Goal: Task Accomplishment & Management: Complete application form

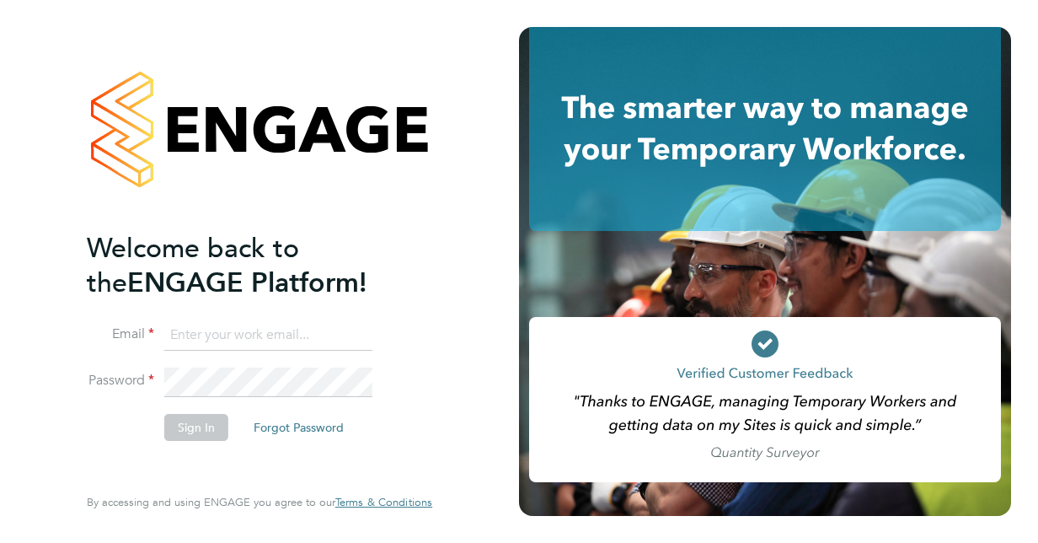
type input "hollyrichardson24@gmail.com"
click at [201, 416] on button "Sign In" at bounding box center [196, 427] width 64 height 27
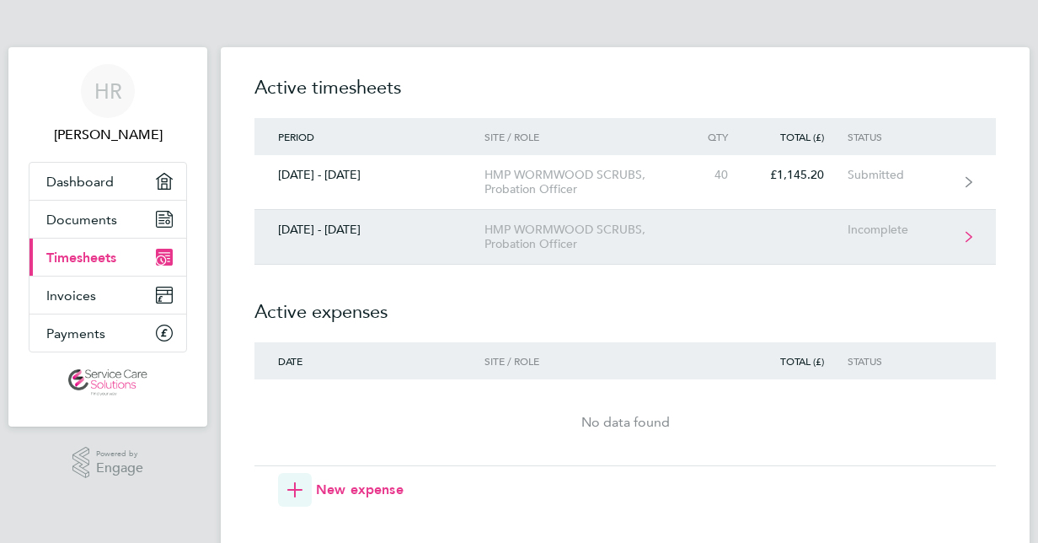
click at [531, 224] on div "HMP WORMWOOD SCRUBS, Probation Officer" at bounding box center [580, 236] width 193 height 29
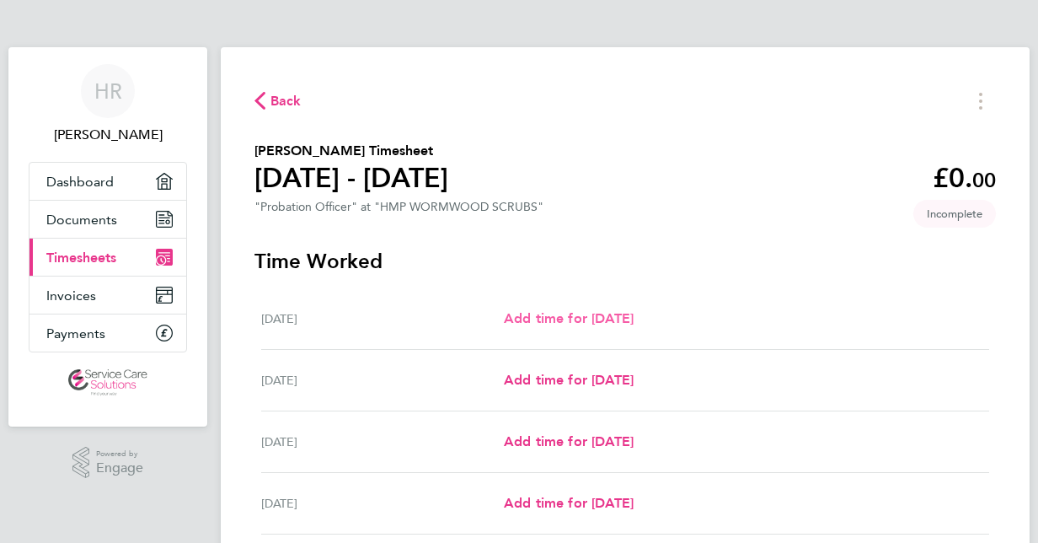
click at [546, 321] on span "Add time for [DATE]" at bounding box center [569, 318] width 130 height 16
select select "30"
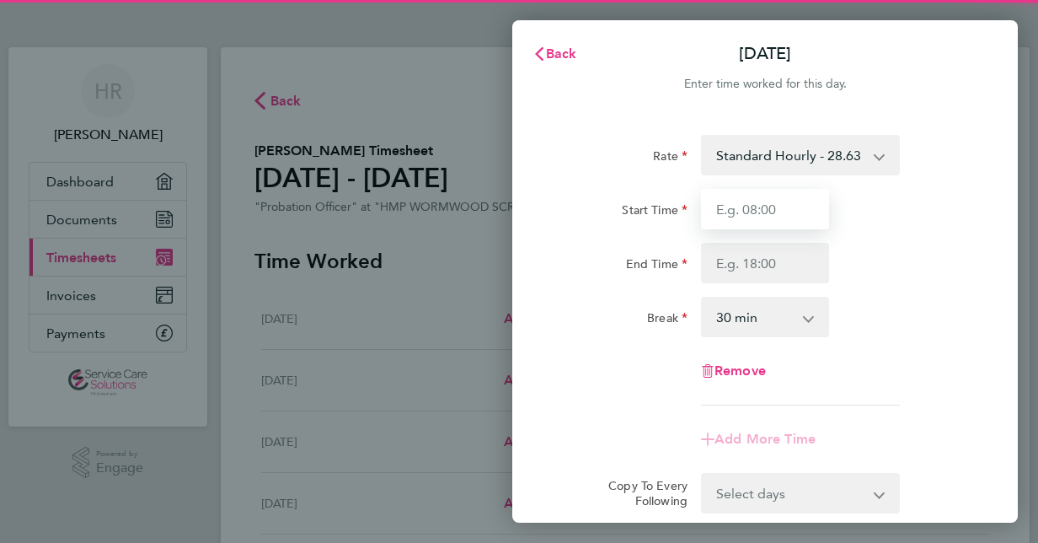
click at [743, 197] on input "Start Time" at bounding box center [765, 209] width 128 height 40
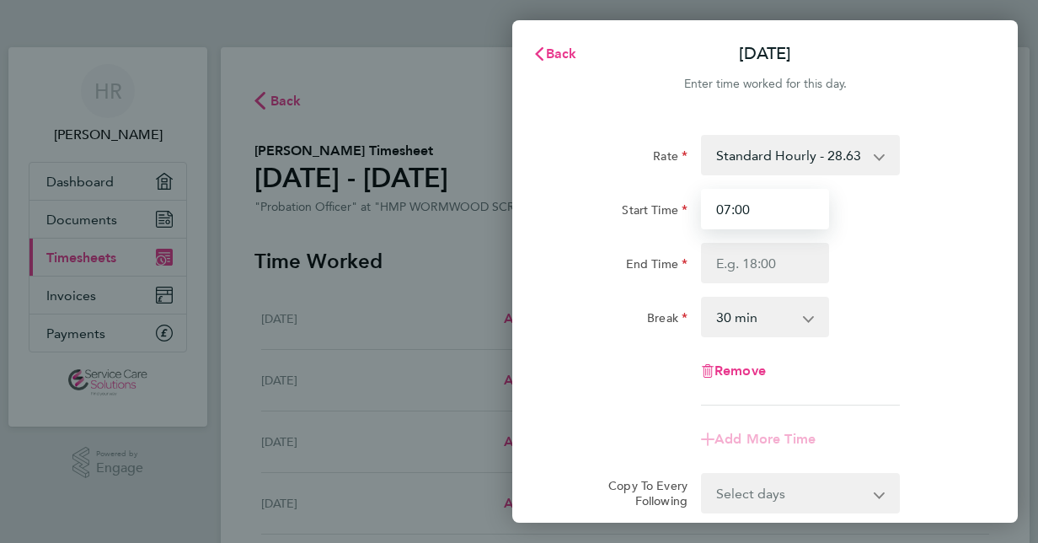
type input "07:00"
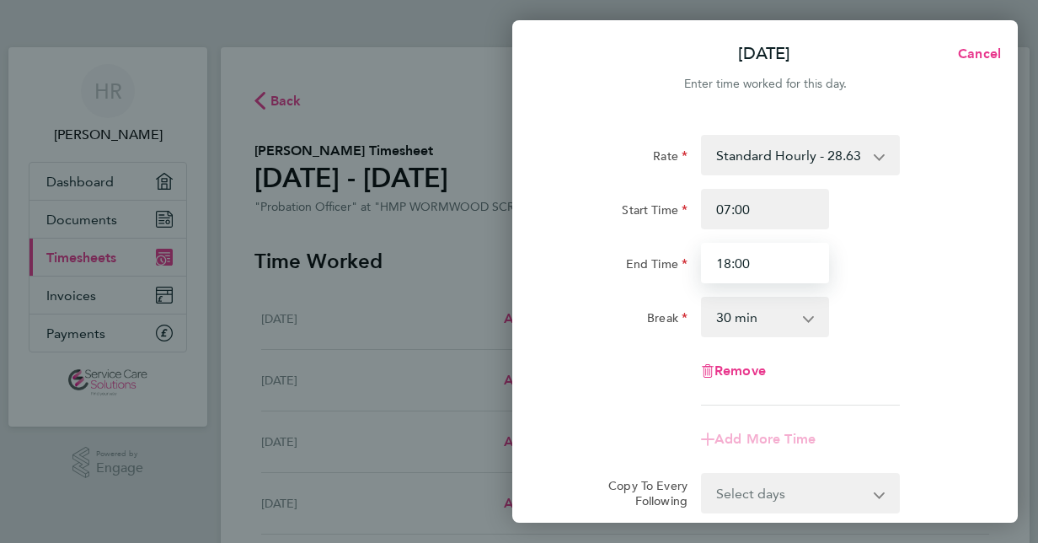
type input "18:00"
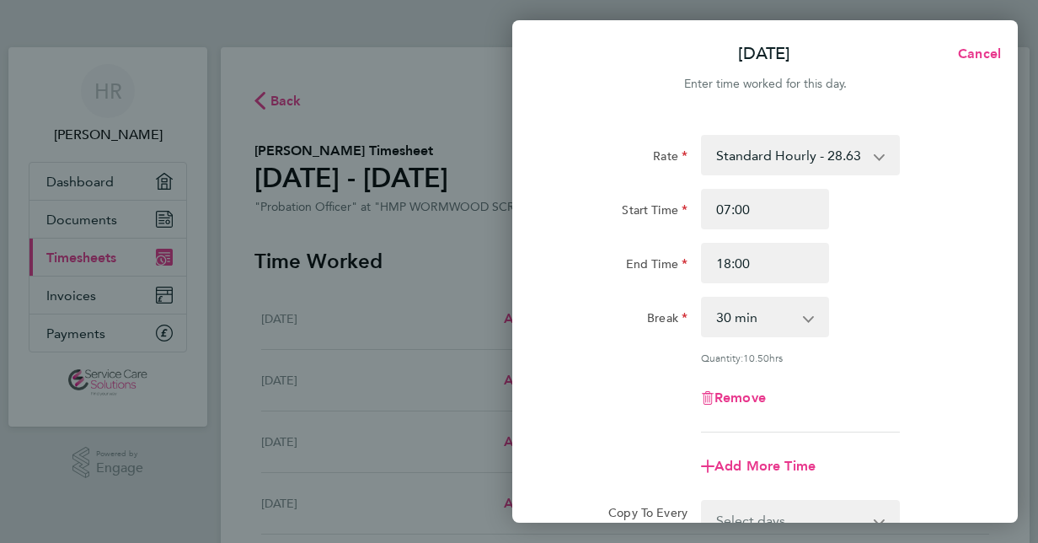
click at [642, 338] on div "Rate Standard Hourly - 28.63 Start Time 07:00 End Time 18:00 Break 0 min 15 min…" at bounding box center [764, 283] width 411 height 297
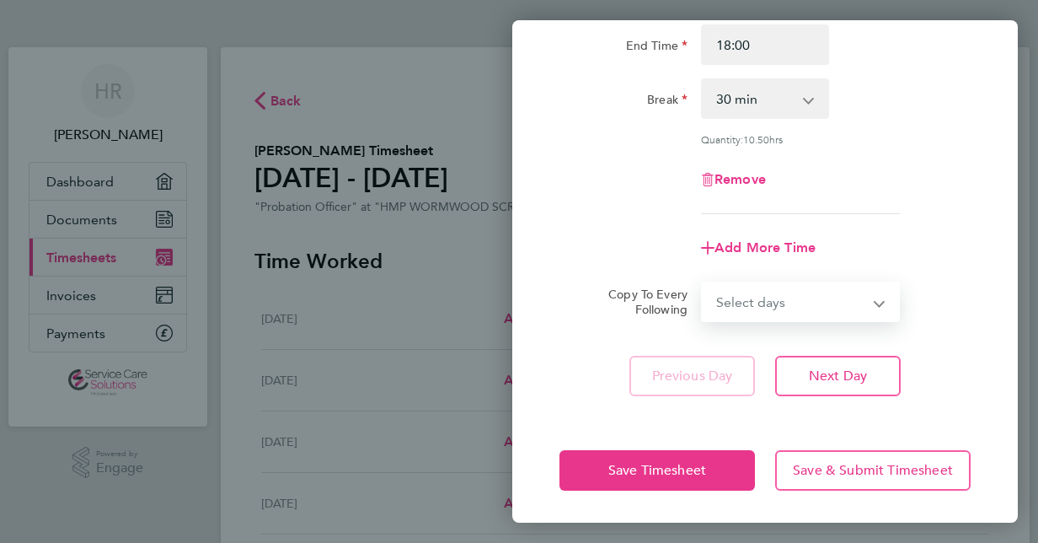
click at [848, 312] on select "Select days Day Weekday (Mon-Fri) Weekend (Sat-Sun) [DATE] [DATE] [DATE] [DATE]…" at bounding box center [791, 301] width 177 height 37
select select "DAY"
click at [703, 283] on select "Select days Day Weekday (Mon-Fri) Weekend (Sat-Sun) [DATE] [DATE] [DATE] [DATE]…" at bounding box center [791, 301] width 177 height 37
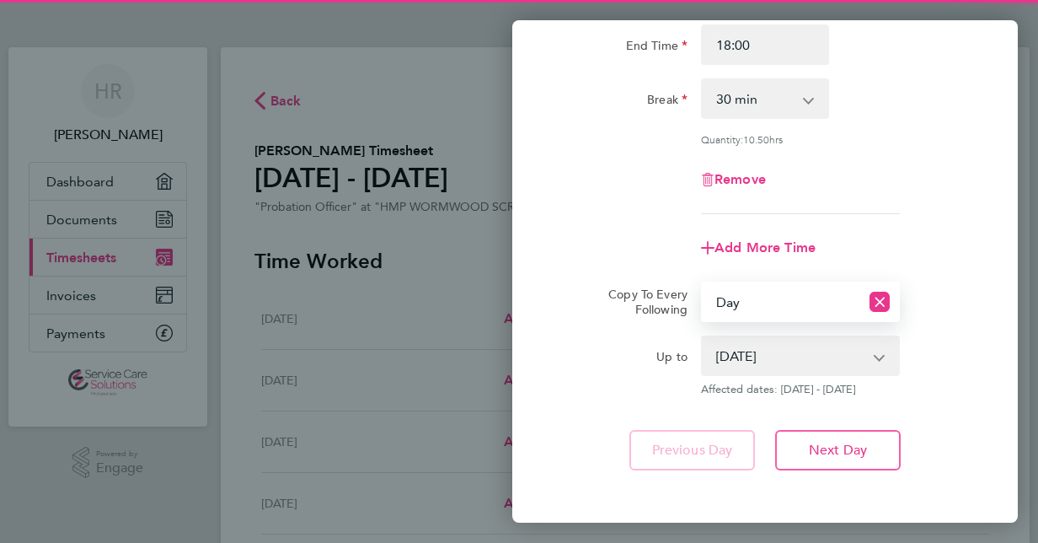
click at [746, 348] on select "[DATE] [DATE] [DATE] [DATE] [DATE] [DATE]" at bounding box center [790, 355] width 175 height 37
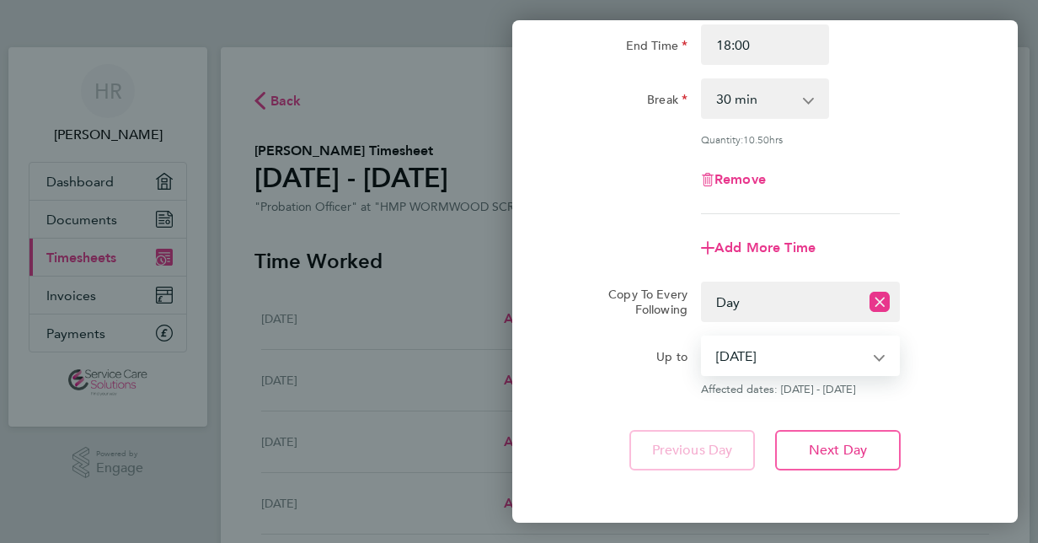
select select "[DATE]"
click at [703, 337] on select "[DATE] [DATE] [DATE] [DATE] [DATE] [DATE]" at bounding box center [790, 355] width 175 height 37
click at [656, 399] on div "Rate Standard Hourly - 28.63 Start Time 07:00 End Time 18:00 Break 0 min 15 min…" at bounding box center [765, 193] width 506 height 594
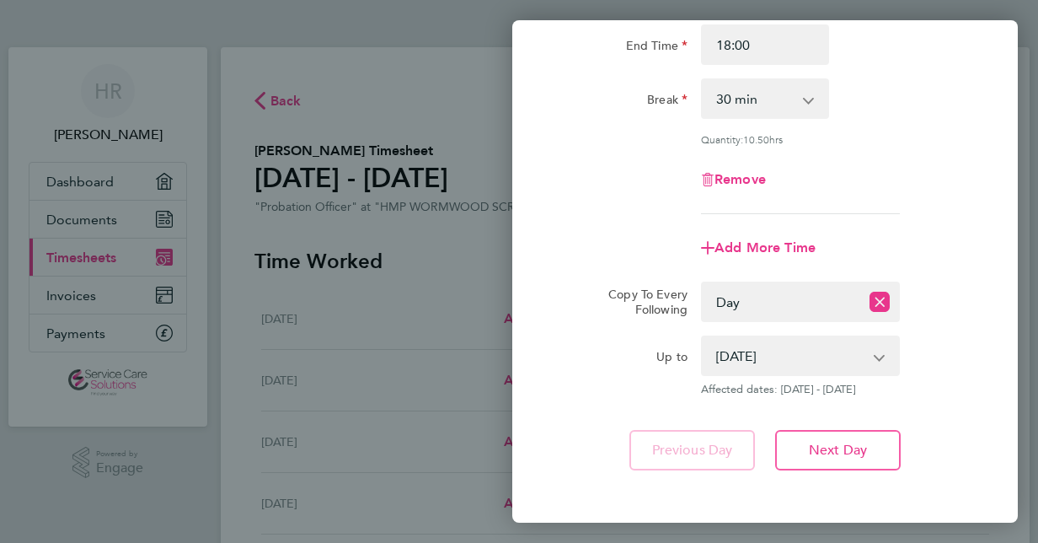
scroll to position [292, 0]
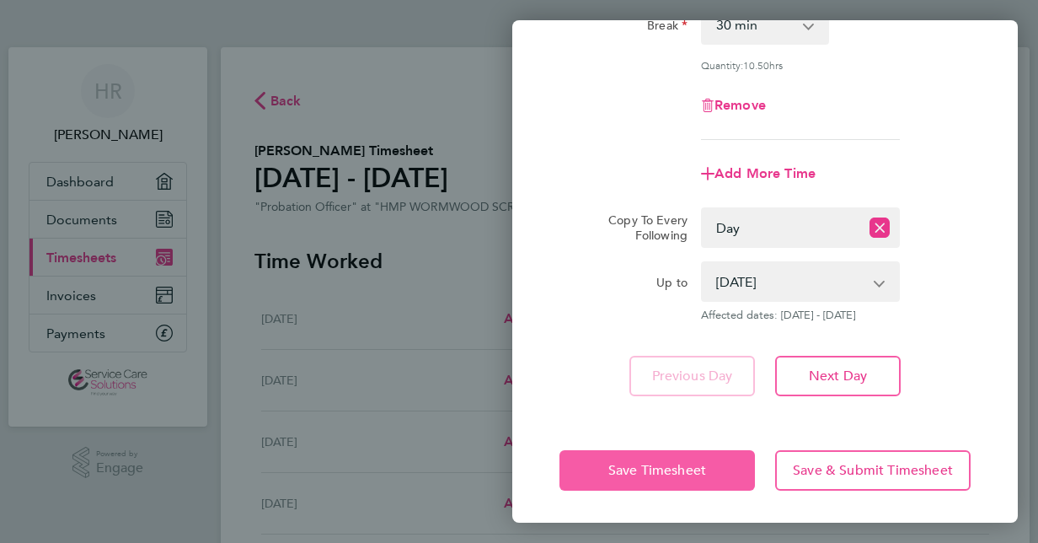
click at [654, 463] on span "Save Timesheet" at bounding box center [657, 470] width 98 height 17
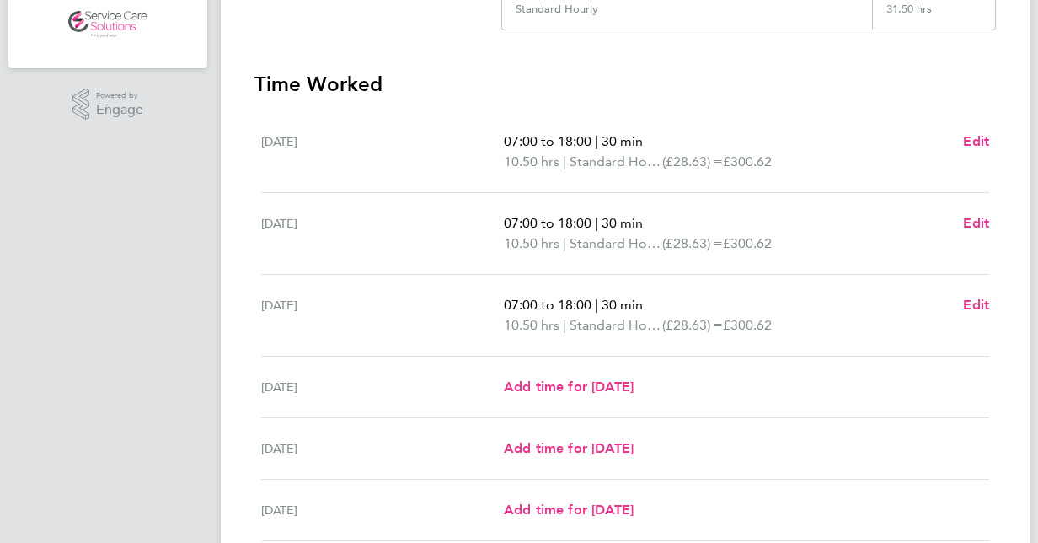
scroll to position [361, 0]
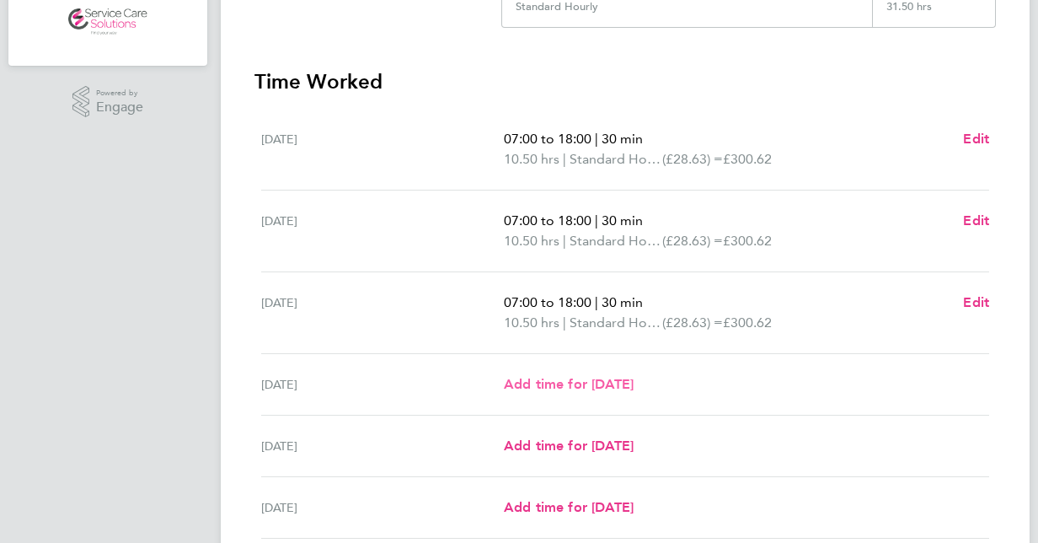
click at [587, 379] on span "Add time for [DATE]" at bounding box center [569, 384] width 130 height 16
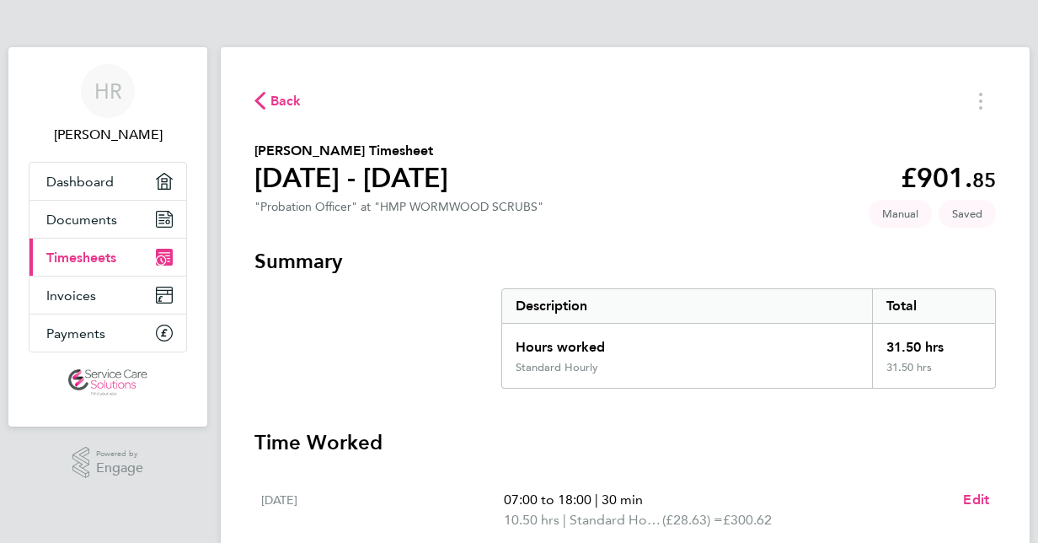
select select "30"
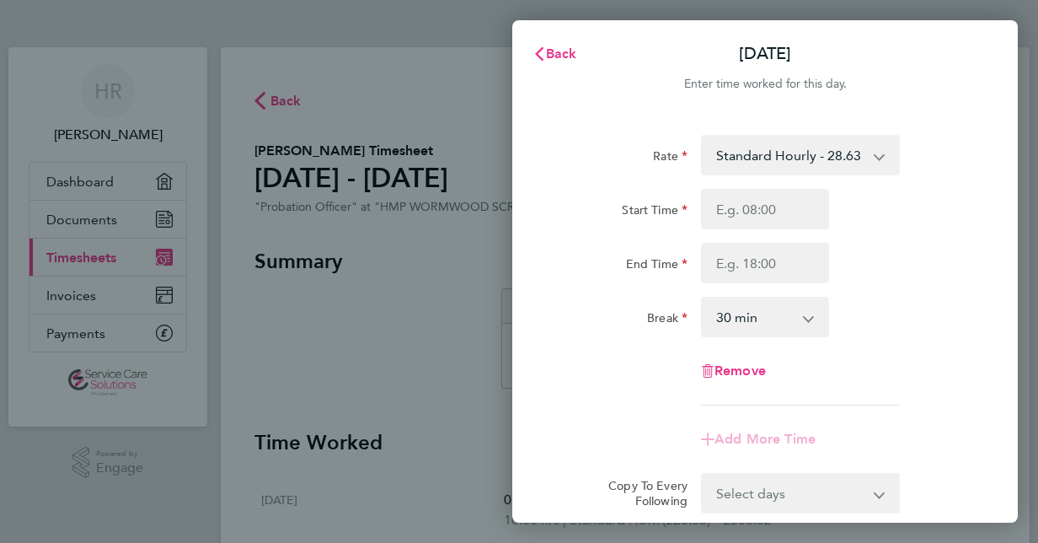
click at [770, 230] on div "Start Time End Time" at bounding box center [765, 236] width 425 height 94
click at [768, 223] on input "Start Time" at bounding box center [765, 209] width 128 height 40
type input "07:00"
type input "12:30"
click at [718, 323] on select "0 min 15 min 30 min 45 min 60 min 75 min 90 min" at bounding box center [755, 316] width 104 height 37
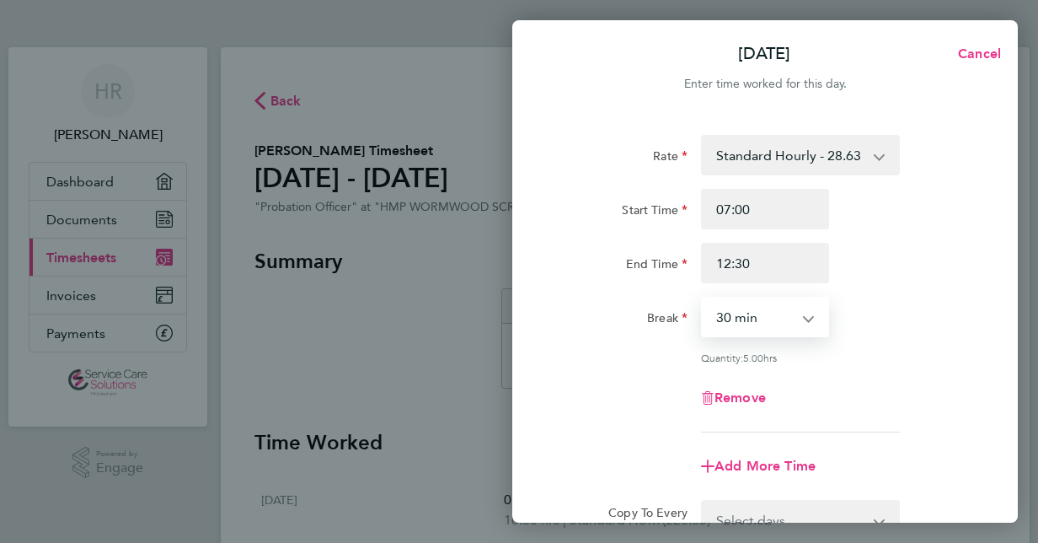
select select "0"
click at [703, 298] on select "0 min 15 min 30 min 45 min 60 min 75 min 90 min" at bounding box center [755, 316] width 104 height 37
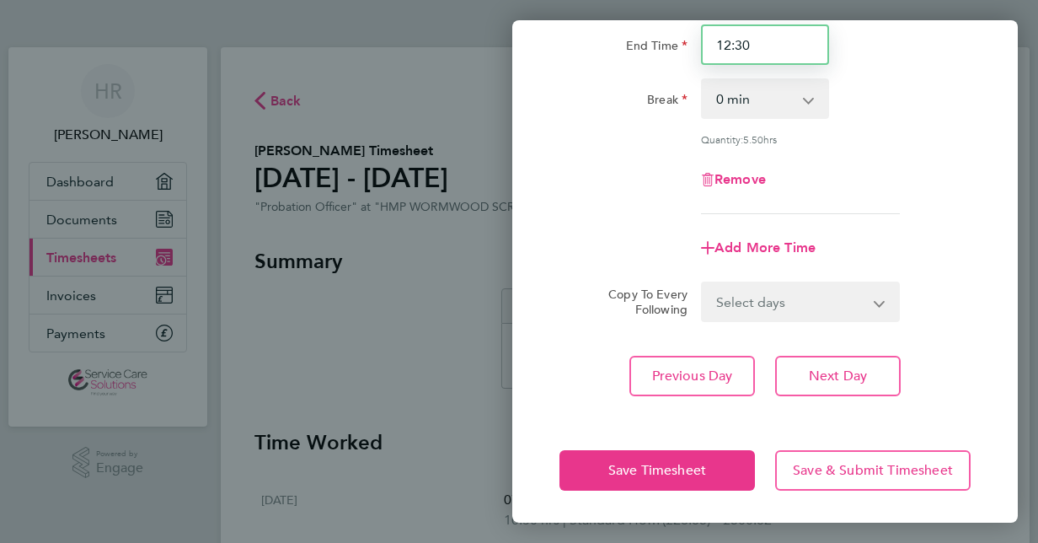
click at [764, 52] on input "12:30" at bounding box center [765, 44] width 128 height 40
type input "15:00"
click at [677, 163] on div "Remove" at bounding box center [765, 179] width 425 height 40
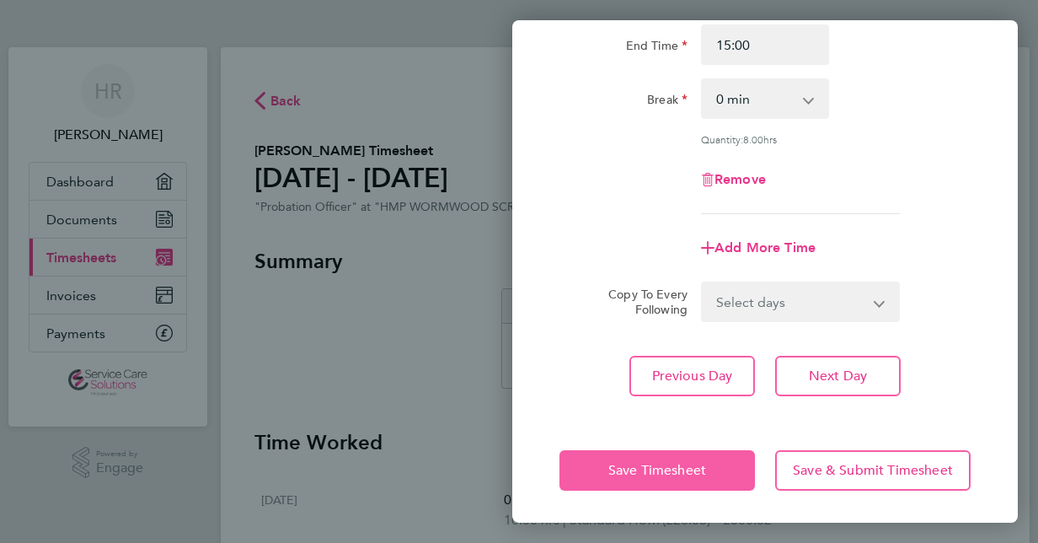
click at [627, 458] on button "Save Timesheet" at bounding box center [656, 470] width 195 height 40
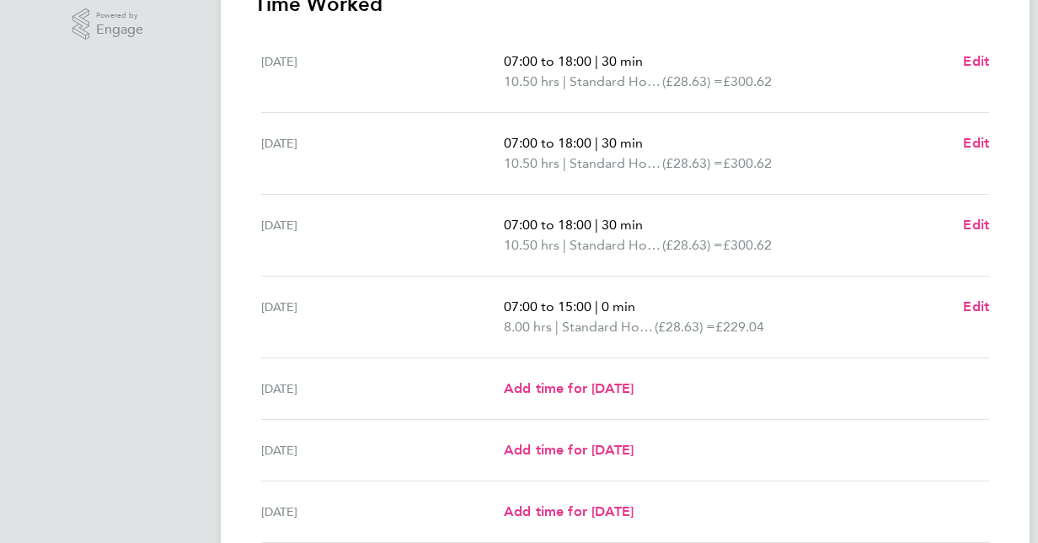
scroll to position [439, 0]
click at [981, 227] on span "Edit" at bounding box center [976, 224] width 26 height 16
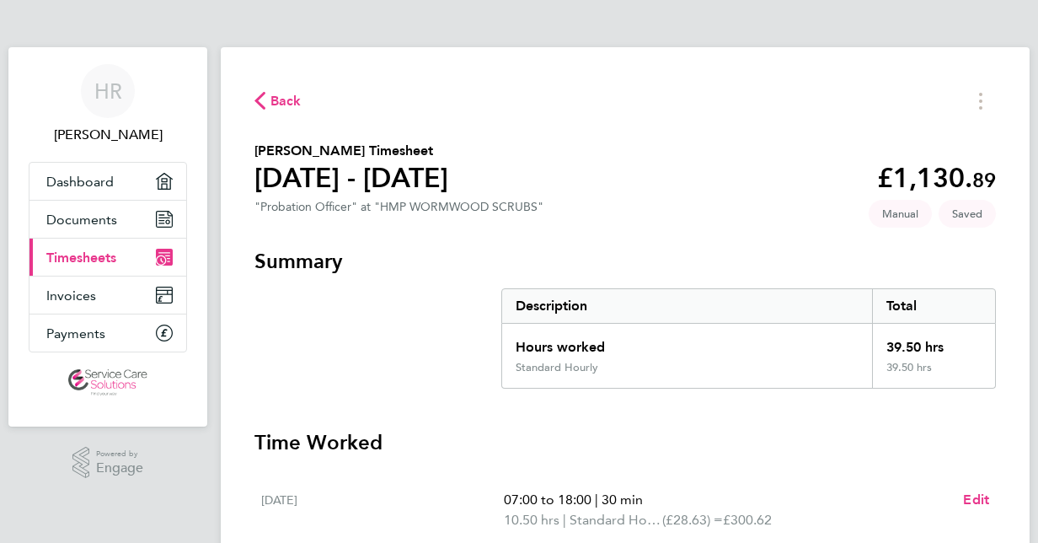
select select "30"
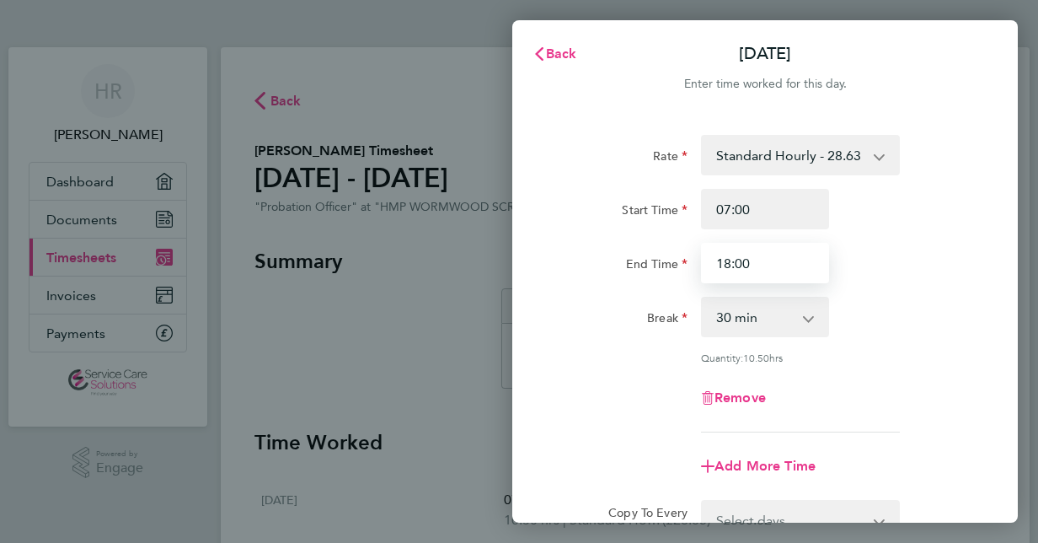
click at [761, 254] on input "18:00" at bounding box center [765, 263] width 128 height 40
type input "18:30"
click at [641, 328] on div "Break" at bounding box center [623, 314] width 128 height 34
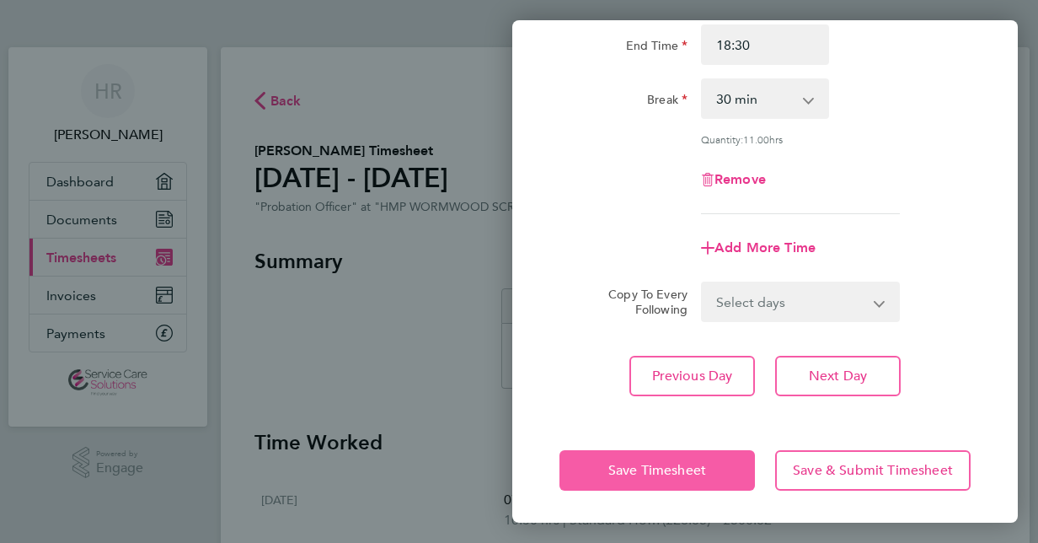
click at [592, 464] on button "Save Timesheet" at bounding box center [656, 470] width 195 height 40
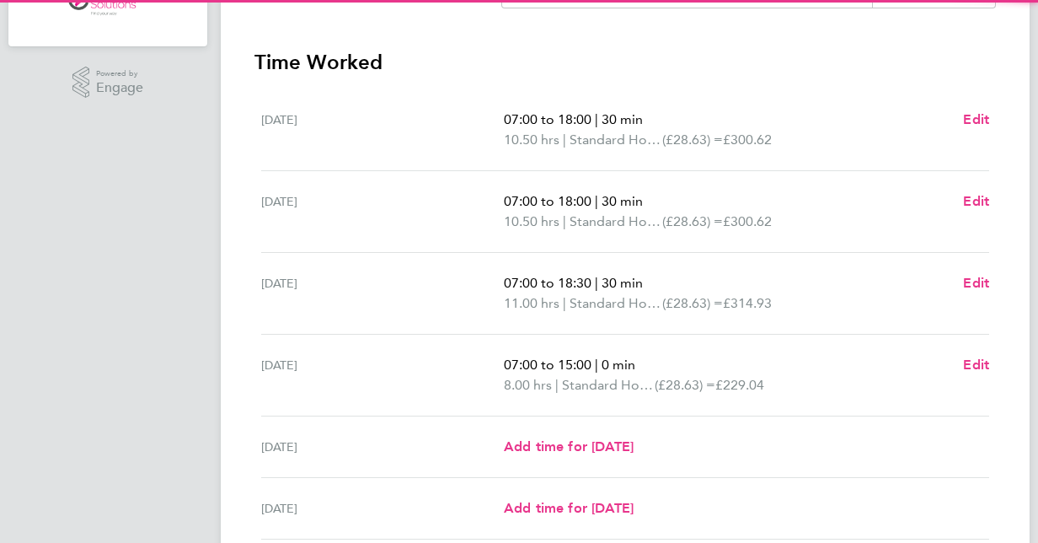
scroll to position [409, 0]
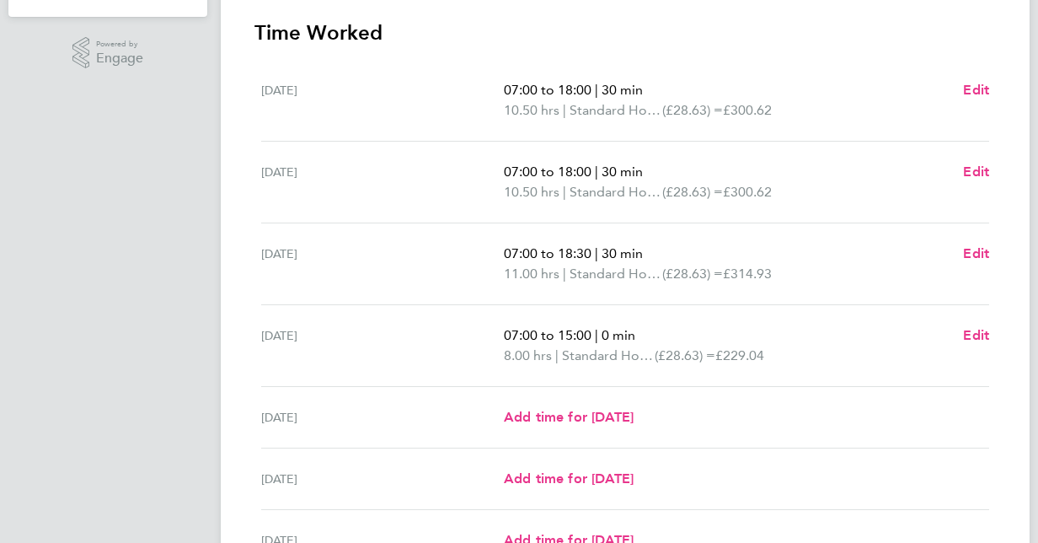
click at [979, 182] on app-form-button "Edit" at bounding box center [976, 182] width 26 height 40
click at [971, 171] on span "Edit" at bounding box center [976, 171] width 26 height 16
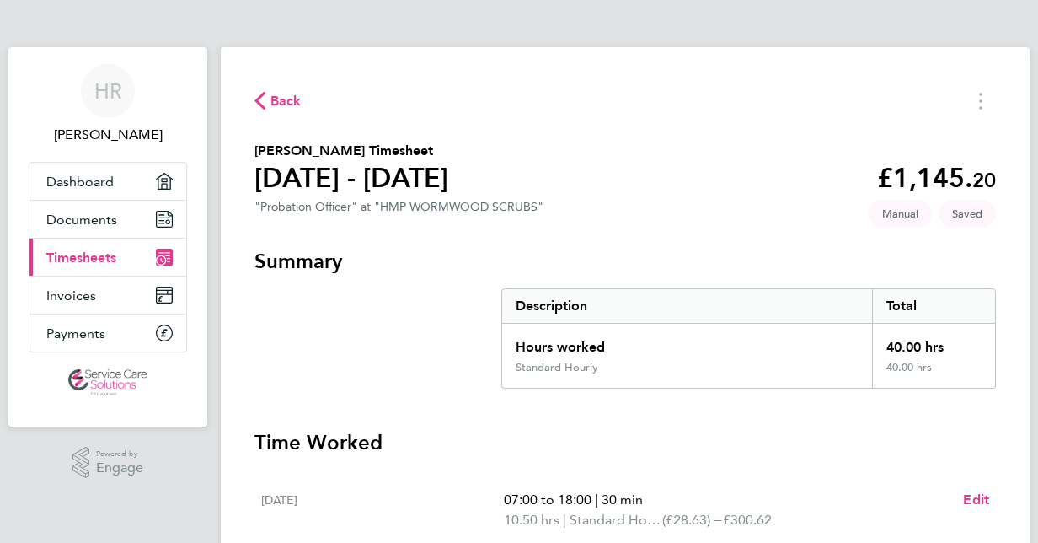
select select "30"
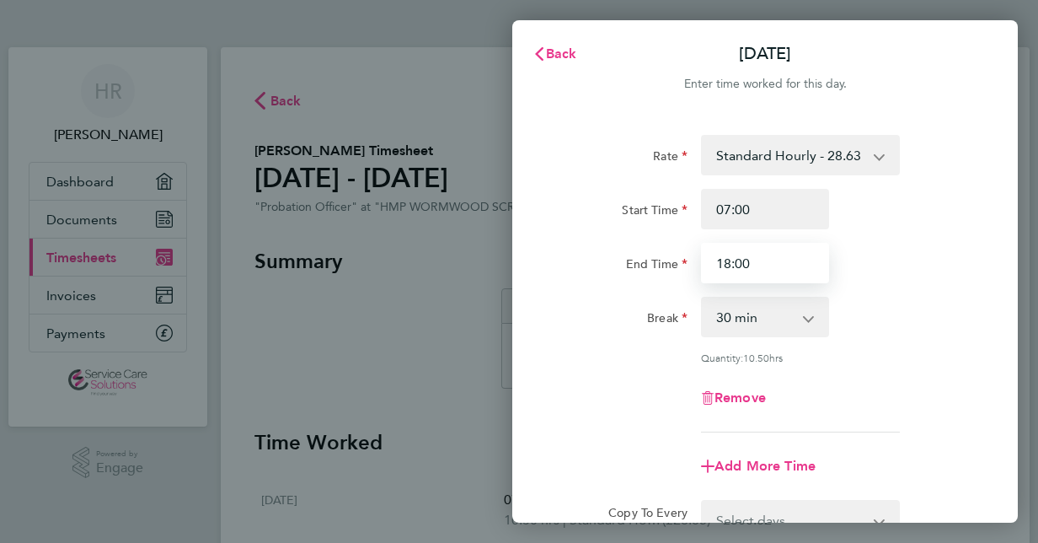
click at [759, 256] on input "18:00" at bounding box center [765, 263] width 128 height 40
type input "18:30"
click at [608, 360] on div "Quantity: 10.50 hrs" at bounding box center [765, 357] width 425 height 13
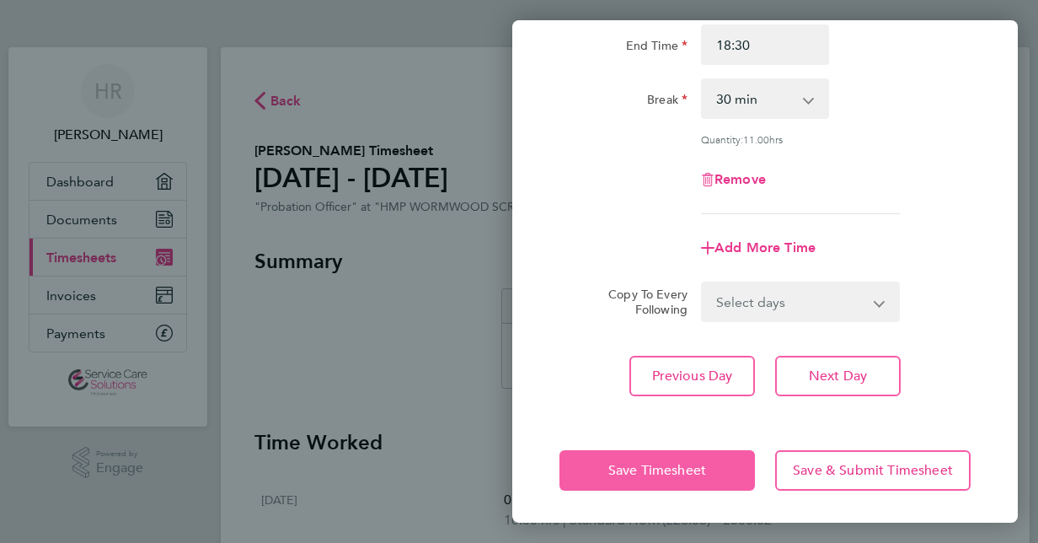
click at [597, 463] on button "Save Timesheet" at bounding box center [656, 470] width 195 height 40
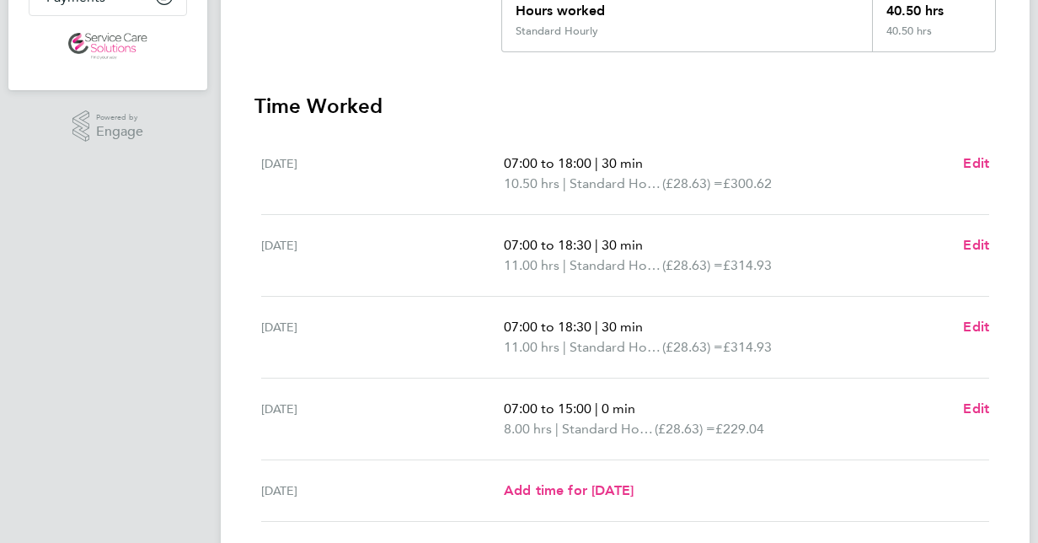
scroll to position [339, 0]
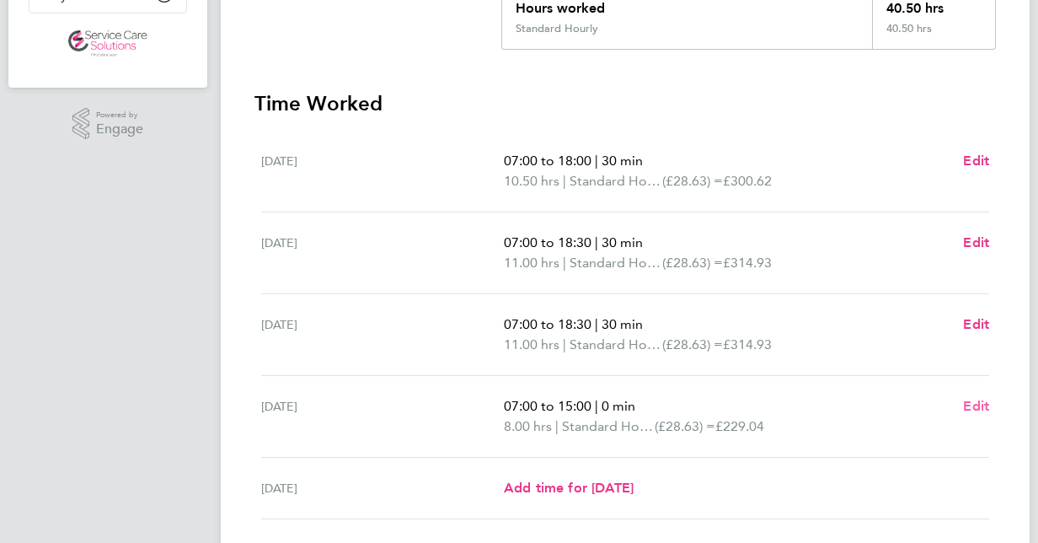
click at [976, 406] on span "Edit" at bounding box center [976, 406] width 26 height 16
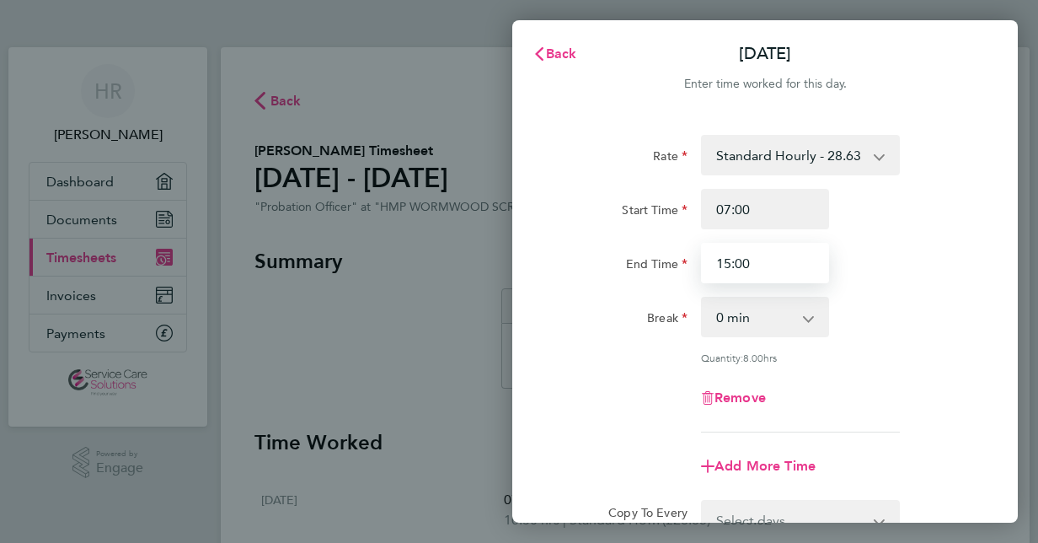
click at [768, 263] on input "15:00" at bounding box center [765, 263] width 128 height 40
type input "14:30"
click at [624, 359] on div "Quantity: 7.50 hrs" at bounding box center [765, 357] width 425 height 13
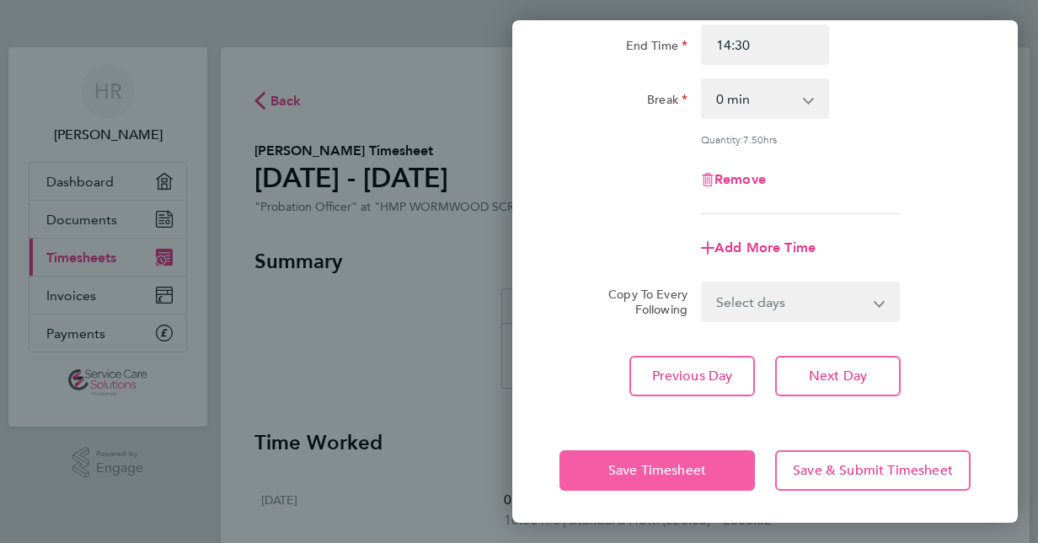
click at [617, 462] on span "Save Timesheet" at bounding box center [657, 470] width 98 height 17
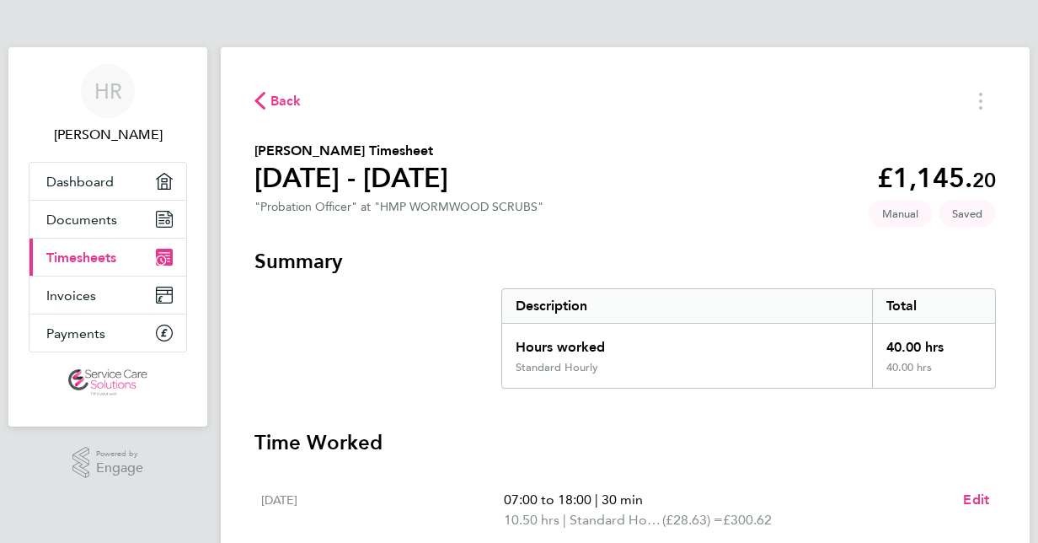
click at [278, 103] on span "Back" at bounding box center [285, 101] width 31 height 20
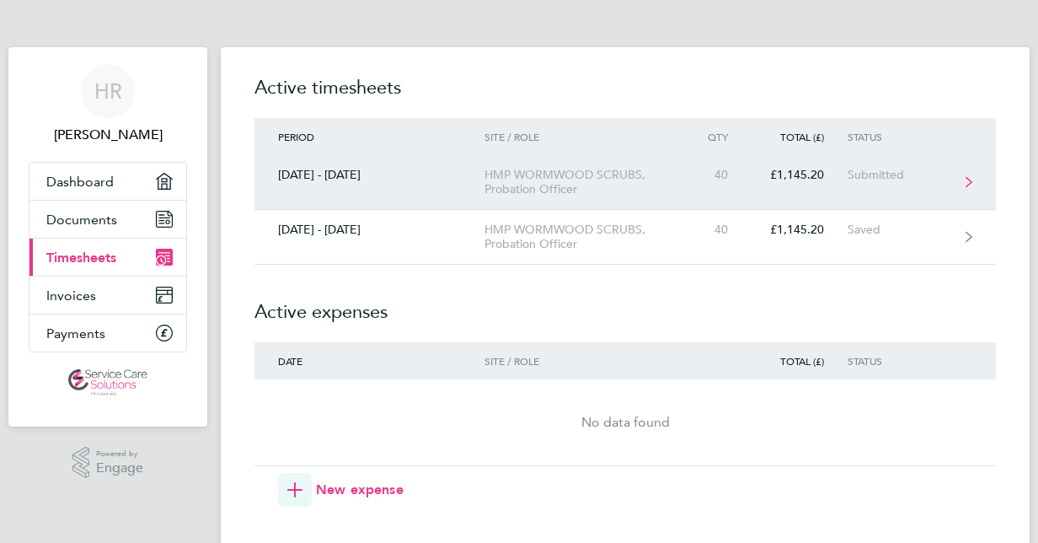
click at [527, 175] on div "HMP WORMWOOD SCRUBS, Probation Officer" at bounding box center [580, 182] width 193 height 29
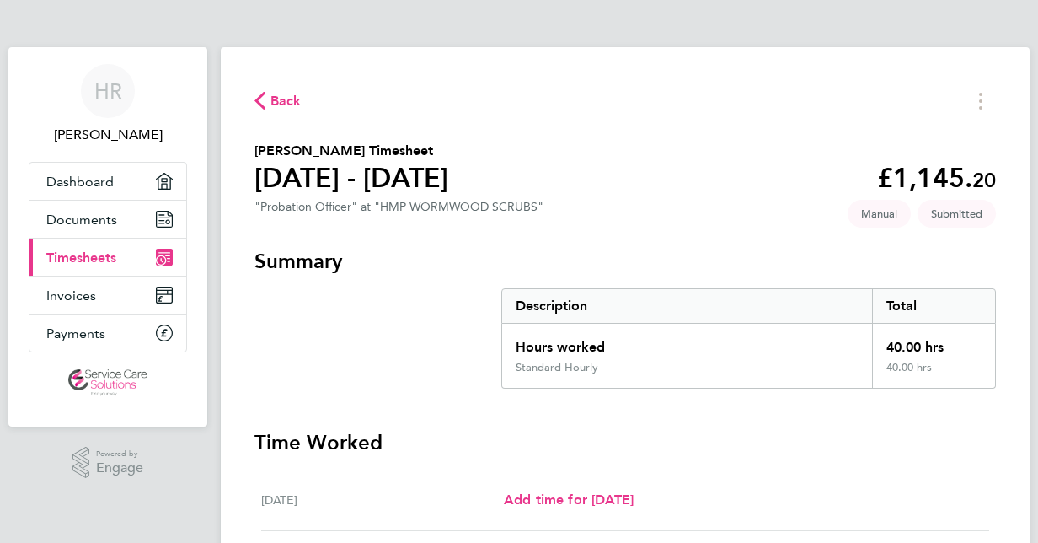
click at [269, 71] on div "Back [PERSON_NAME] Timesheet [DATE] - [DATE] £1,145. 20 "Probation Officer" at …" at bounding box center [625, 534] width 809 height 974
click at [270, 99] on span "Back" at bounding box center [277, 100] width 47 height 16
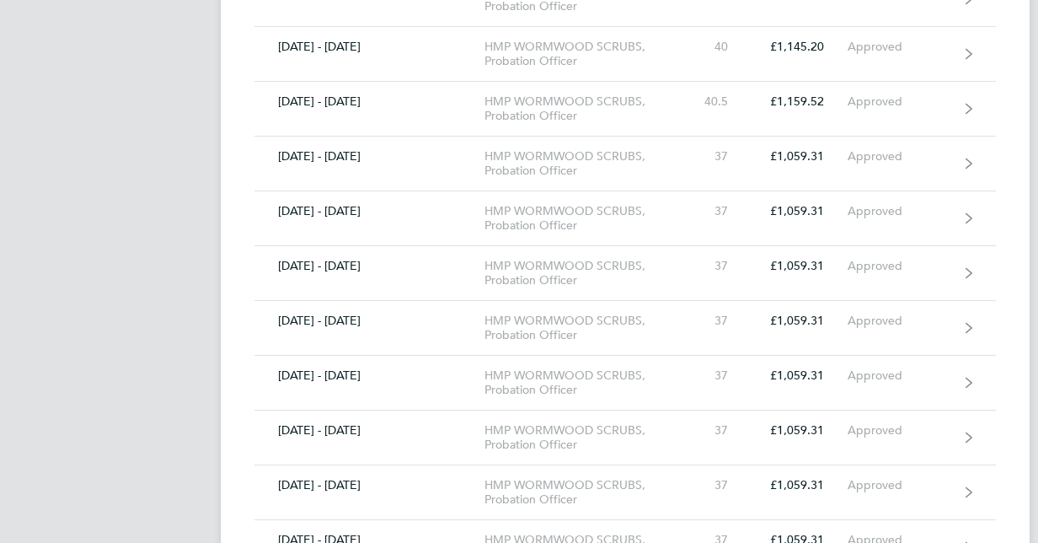
scroll to position [760, 0]
